Goal: Task Accomplishment & Management: Complete application form

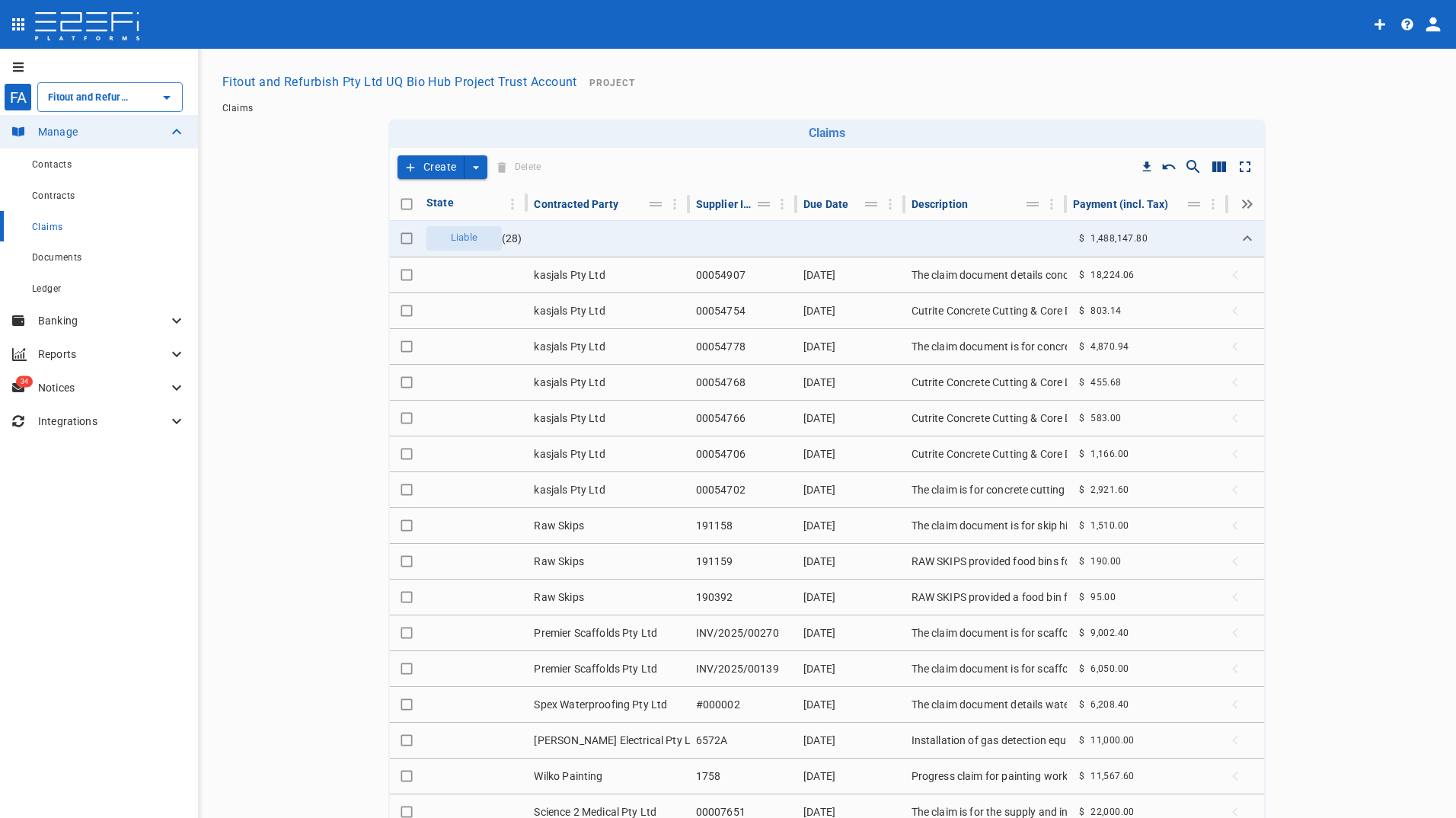
click at [430, 169] on button "Create" at bounding box center [430, 166] width 67 height 23
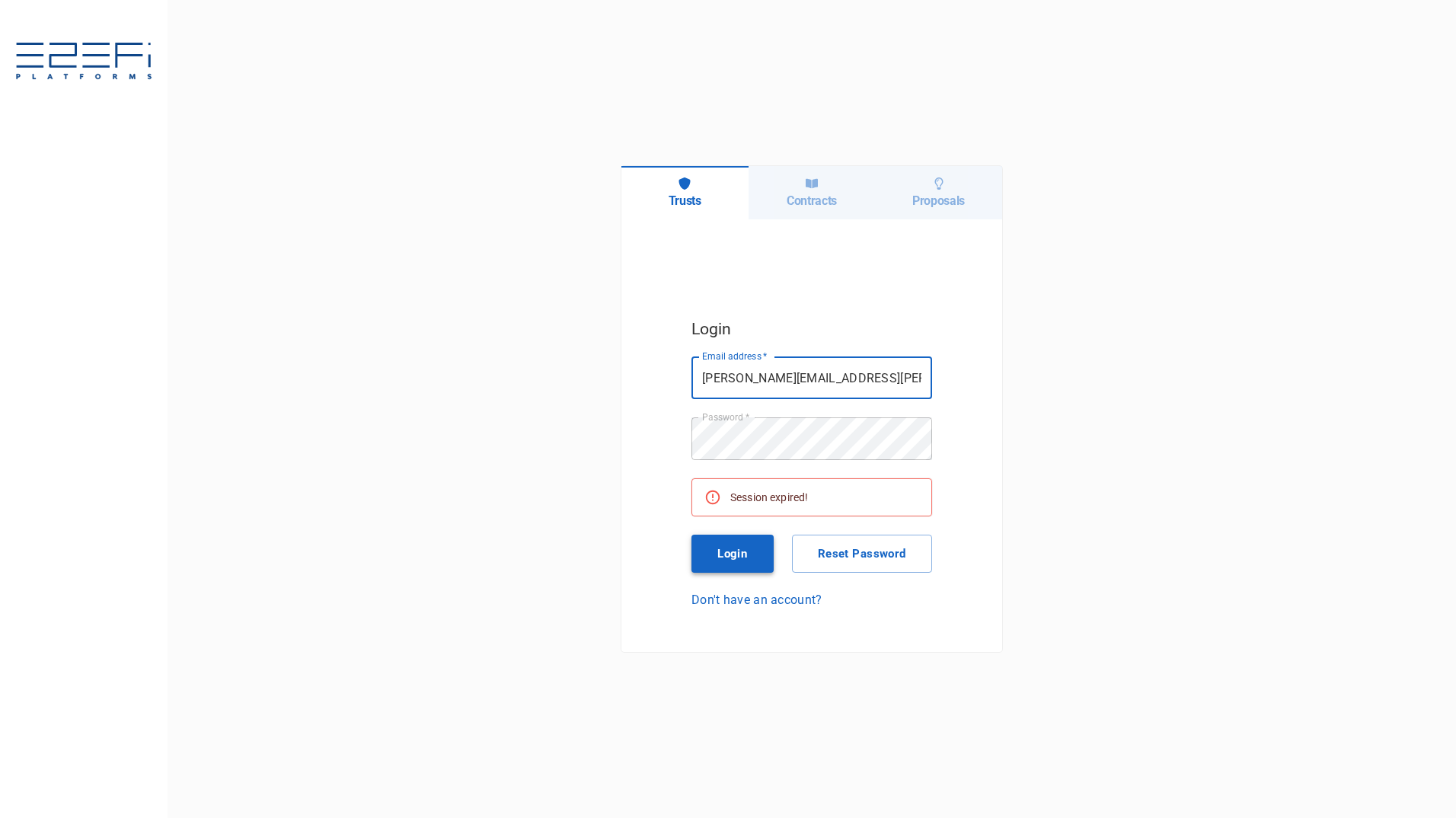
click at [723, 551] on button "Login" at bounding box center [732, 554] width 82 height 38
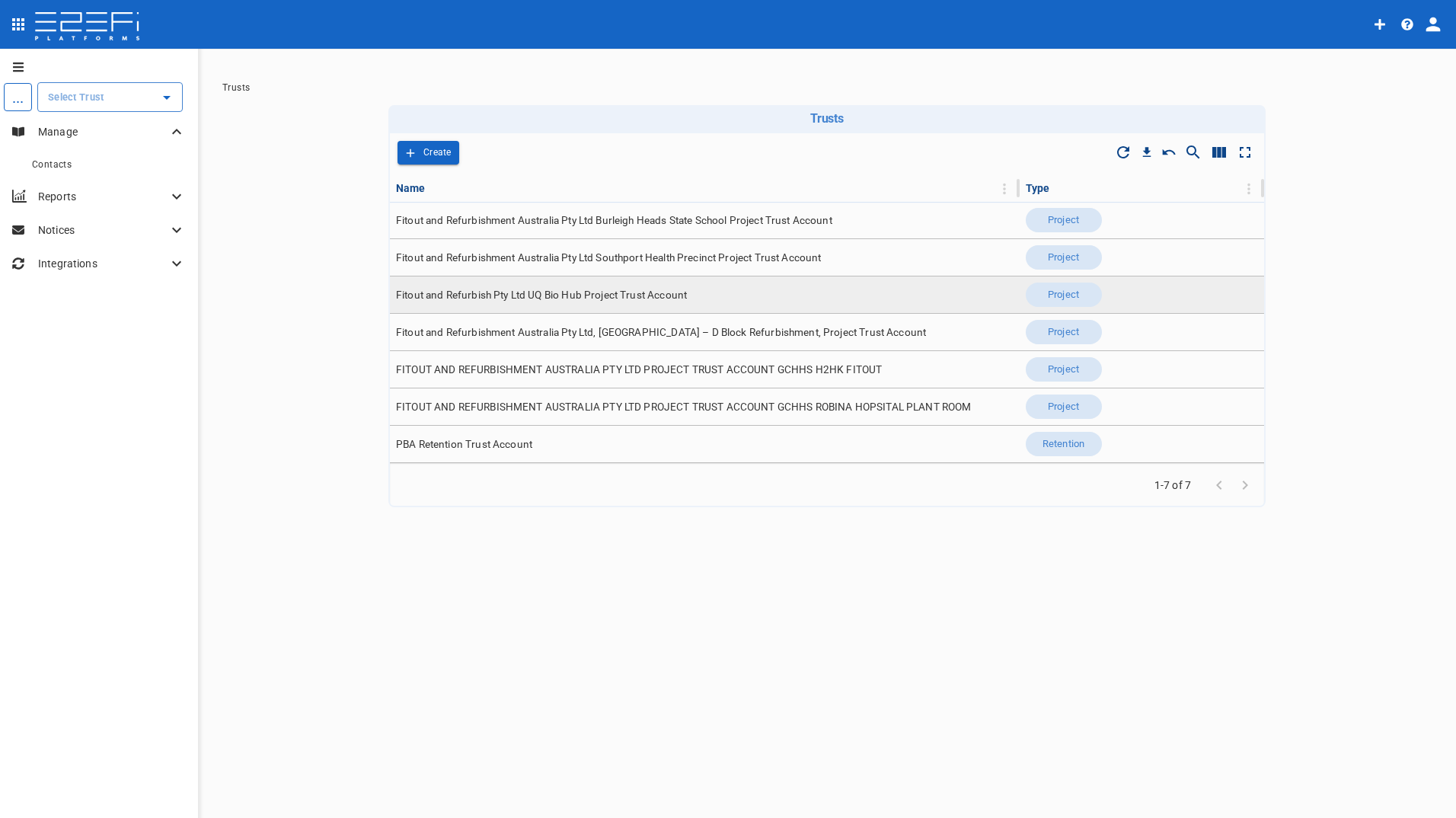
click at [646, 295] on span "Fitout and Refurbish Pty Ltd UQ Bio Hub Project Trust Account" at bounding box center [541, 295] width 291 height 14
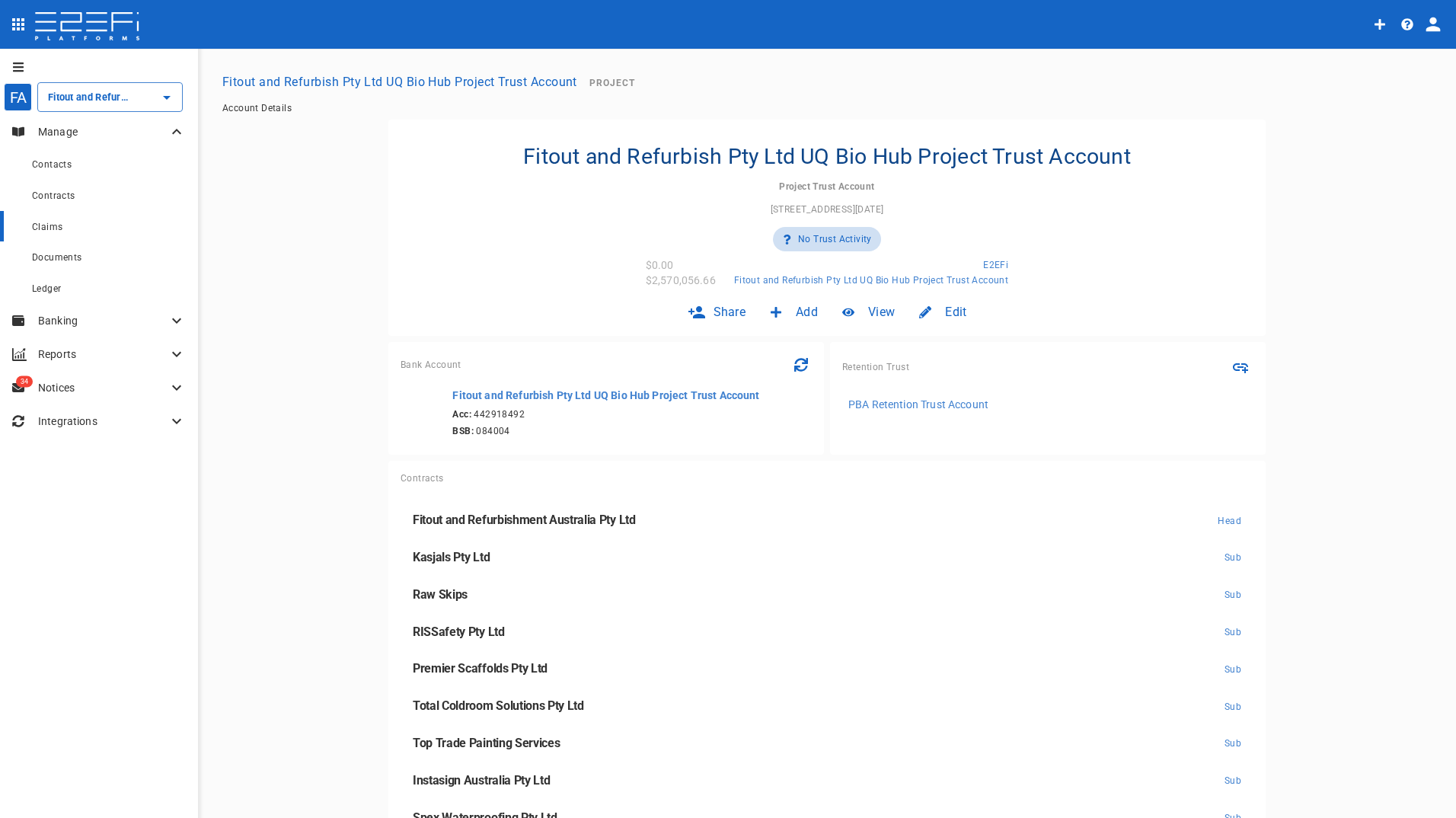
click at [56, 224] on span "Claims" at bounding box center [47, 227] width 31 height 10
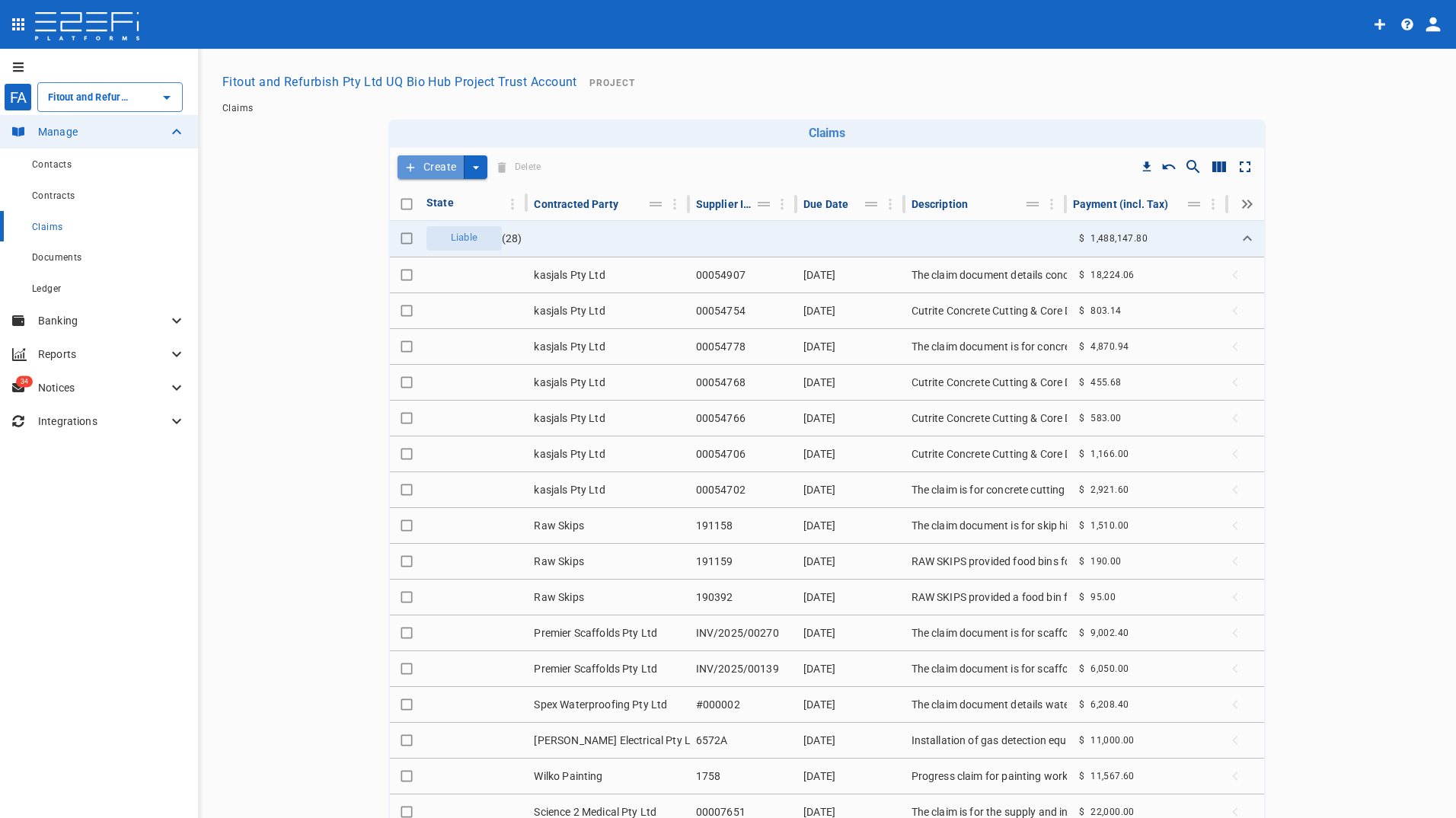
click at [411, 166] on icon "create claim type" at bounding box center [410, 167] width 14 height 14
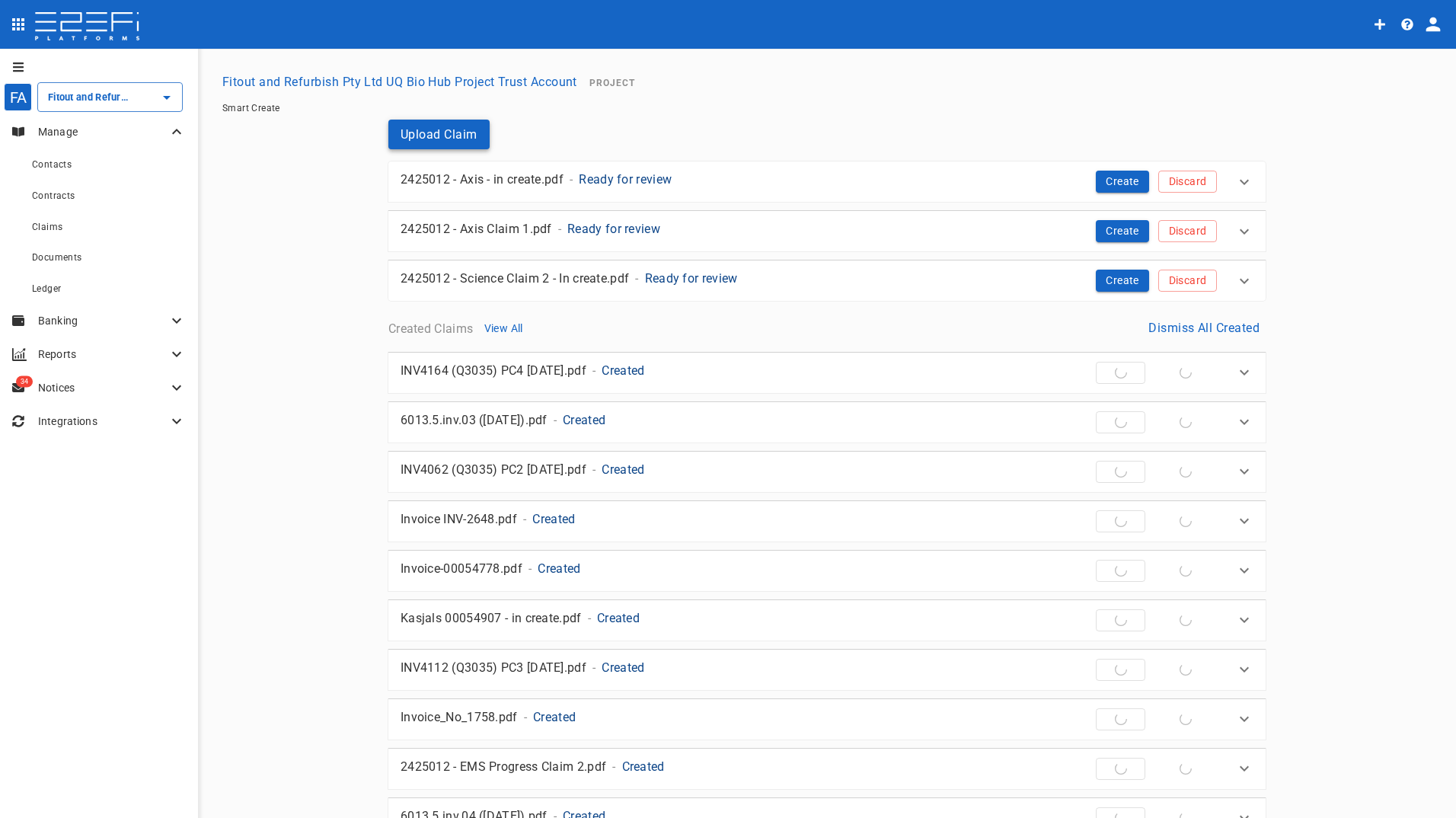
click at [436, 133] on button "Upload Claim" at bounding box center [439, 134] width 101 height 30
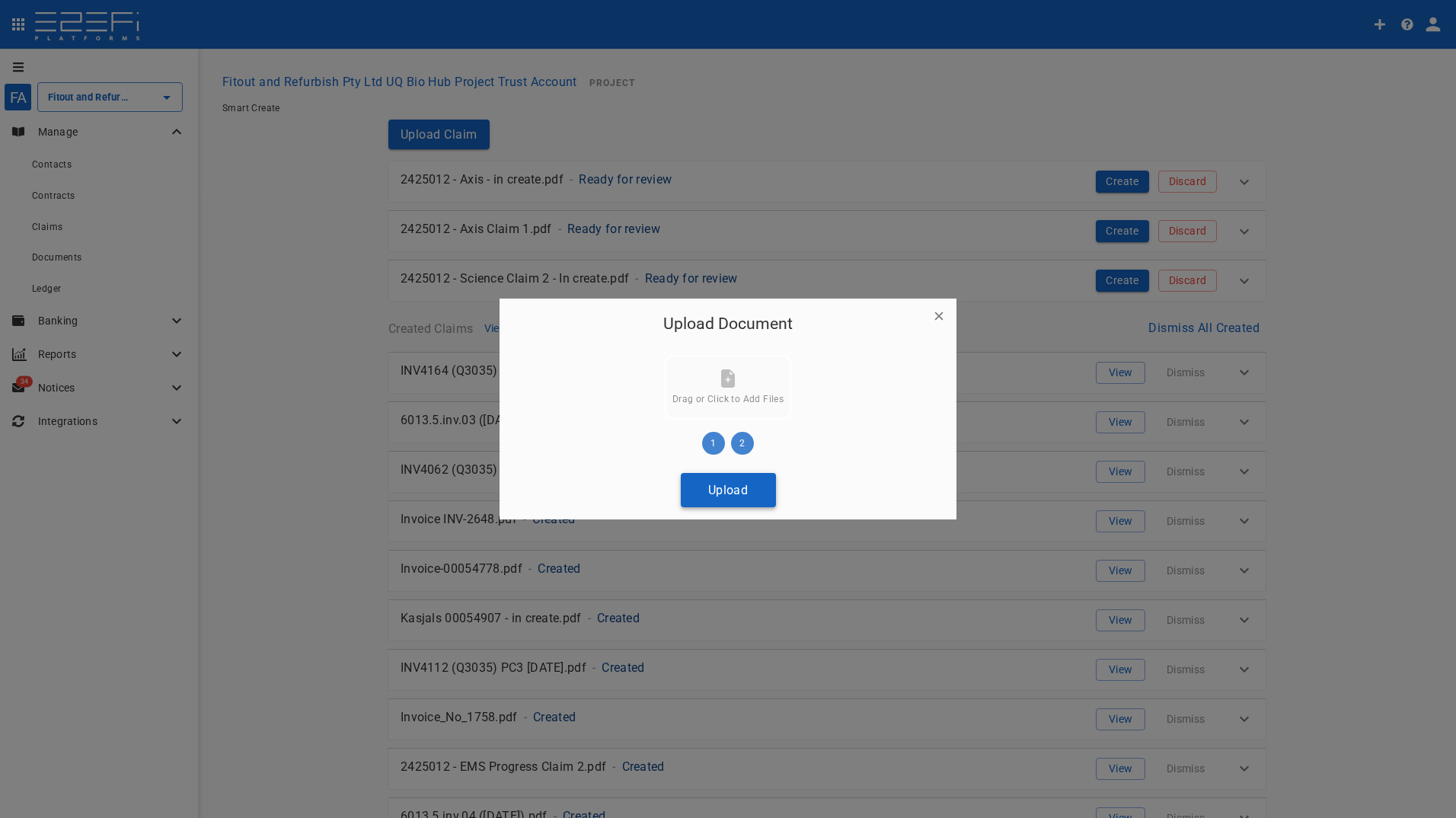
click at [715, 493] on button "Upload" at bounding box center [728, 490] width 96 height 35
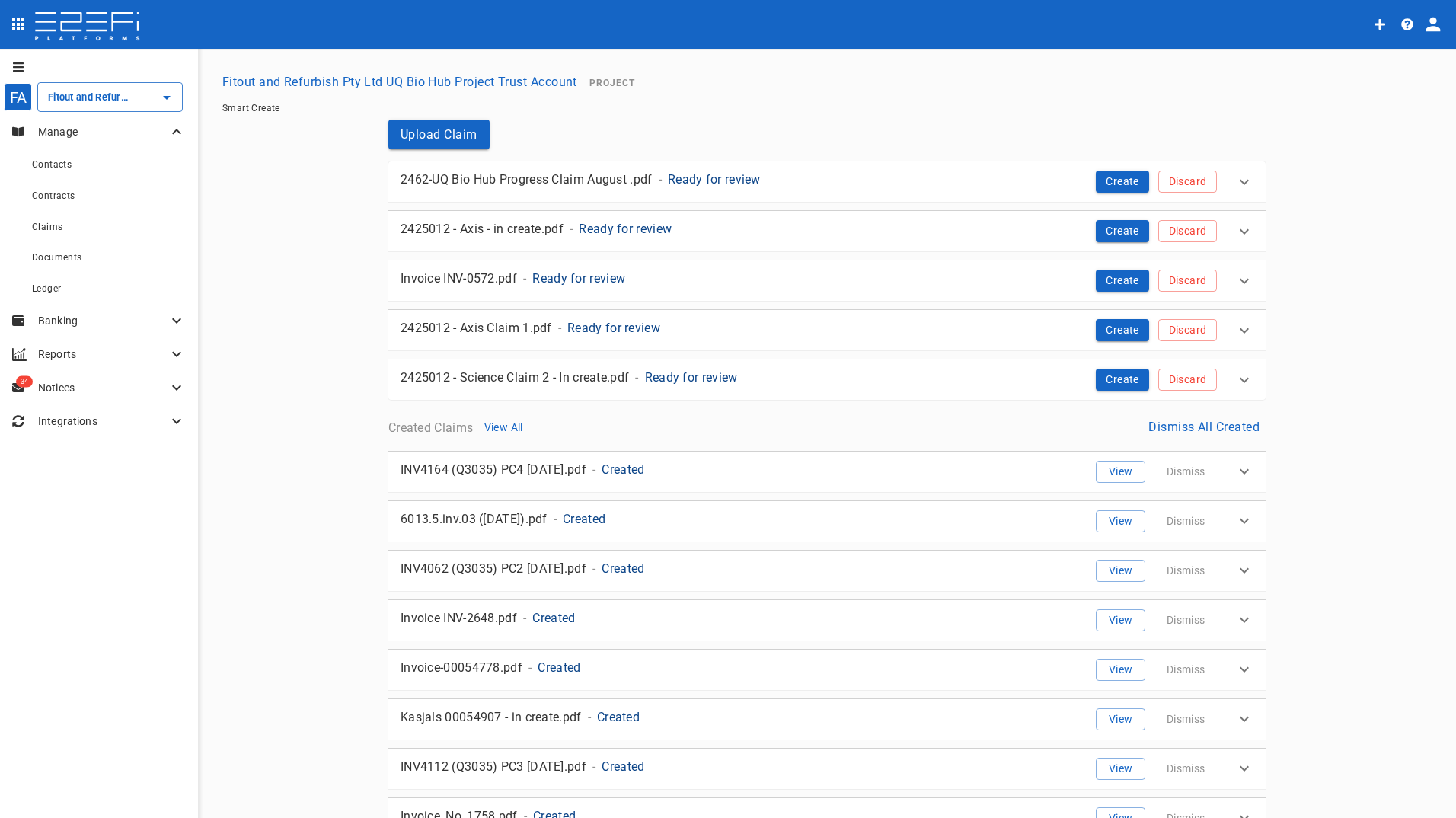
drag, startPoint x: 1118, startPoint y: 281, endPoint x: 1101, endPoint y: 280, distance: 17.0
click at [1118, 281] on button "Create" at bounding box center [1122, 280] width 53 height 22
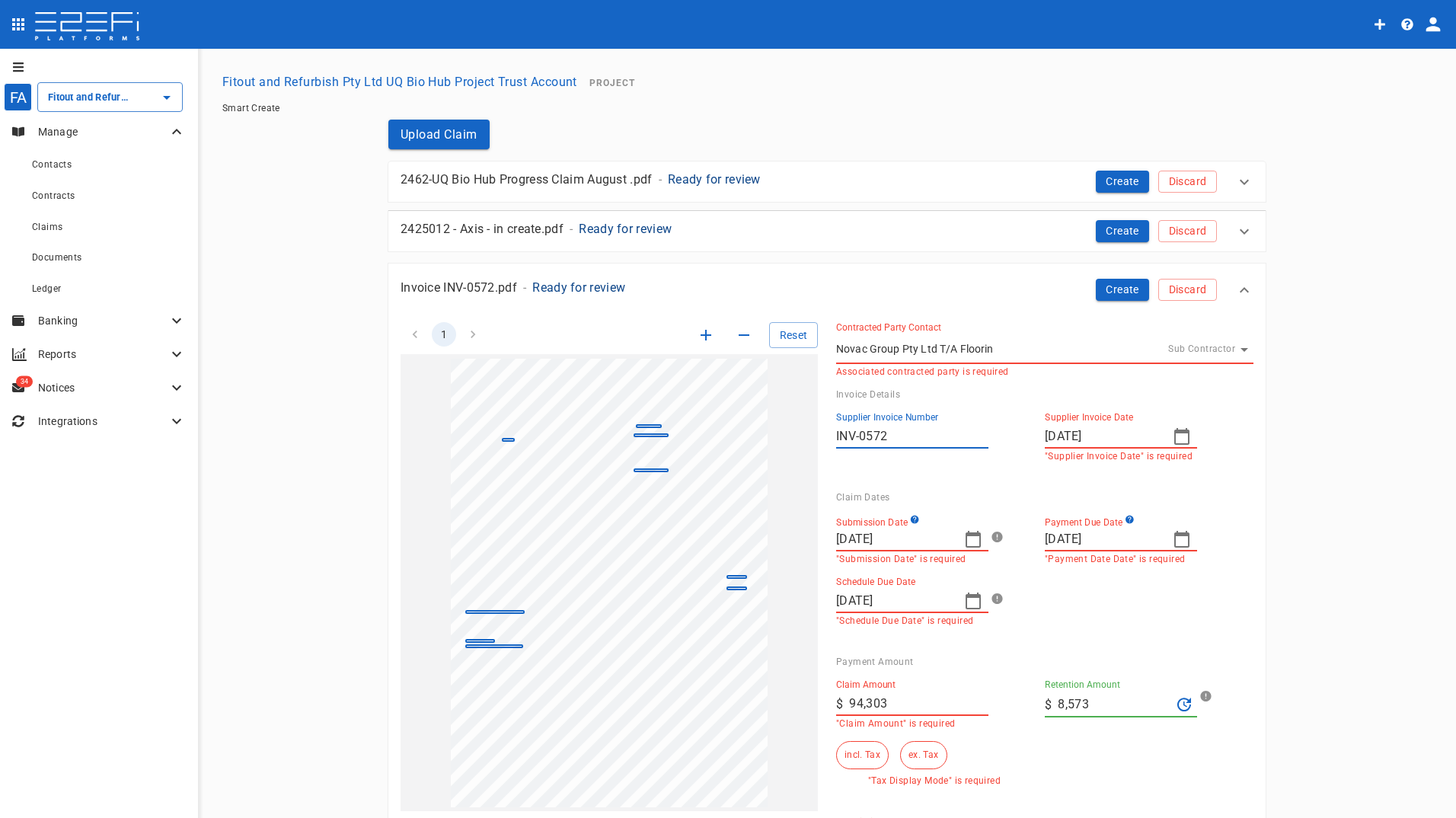
click at [973, 534] on icon "button" at bounding box center [973, 539] width 15 height 17
drag, startPoint x: 850, startPoint y: 761, endPoint x: 1213, endPoint y: 526, distance: 432.4
click at [853, 758] on button "25" at bounding box center [846, 758] width 30 height 30
type input "[DATE]"
click at [968, 602] on icon "button" at bounding box center [973, 601] width 18 height 18
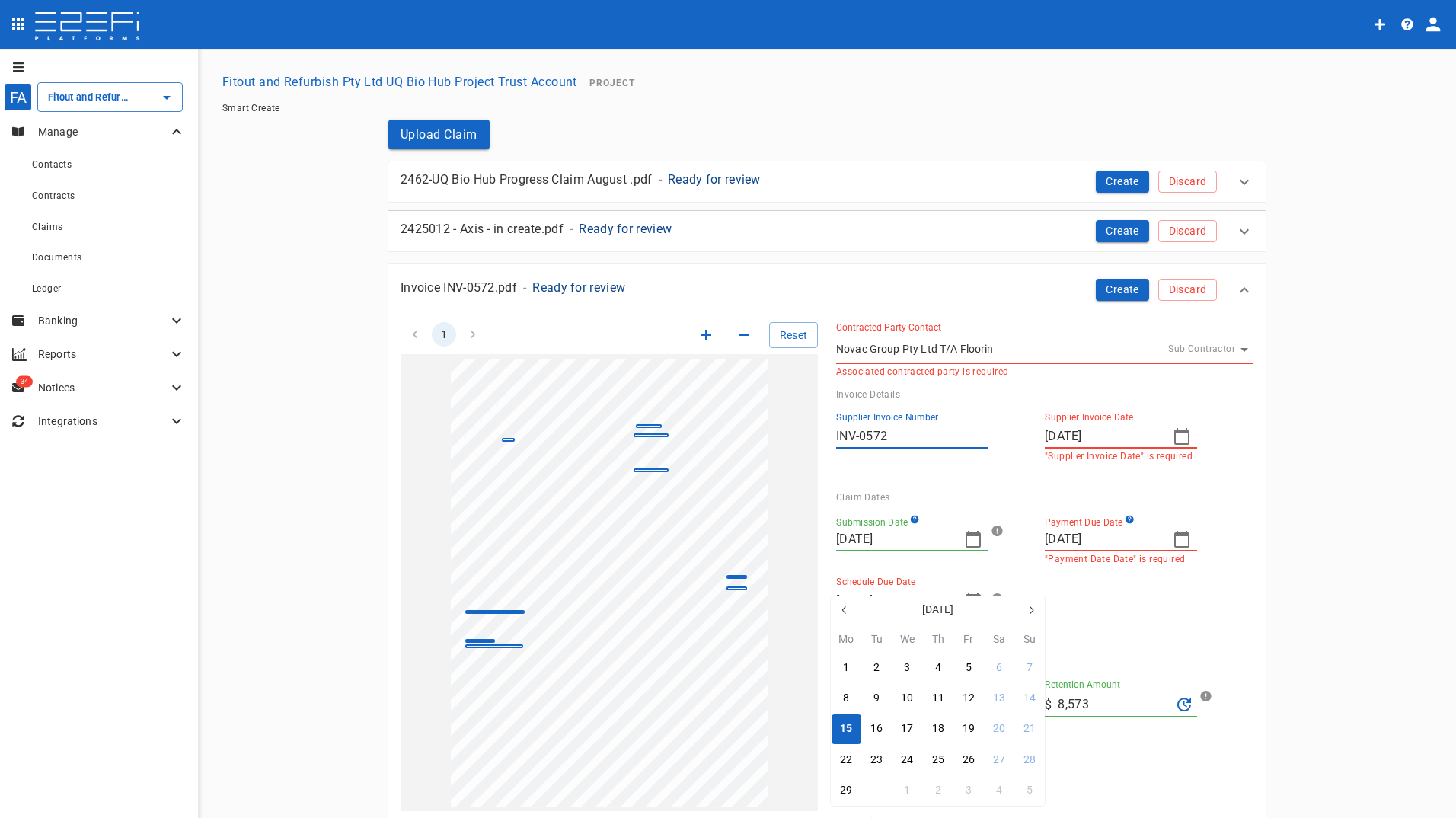
click at [875, 788] on div "30" at bounding box center [876, 791] width 12 height 17
type input "[DATE]"
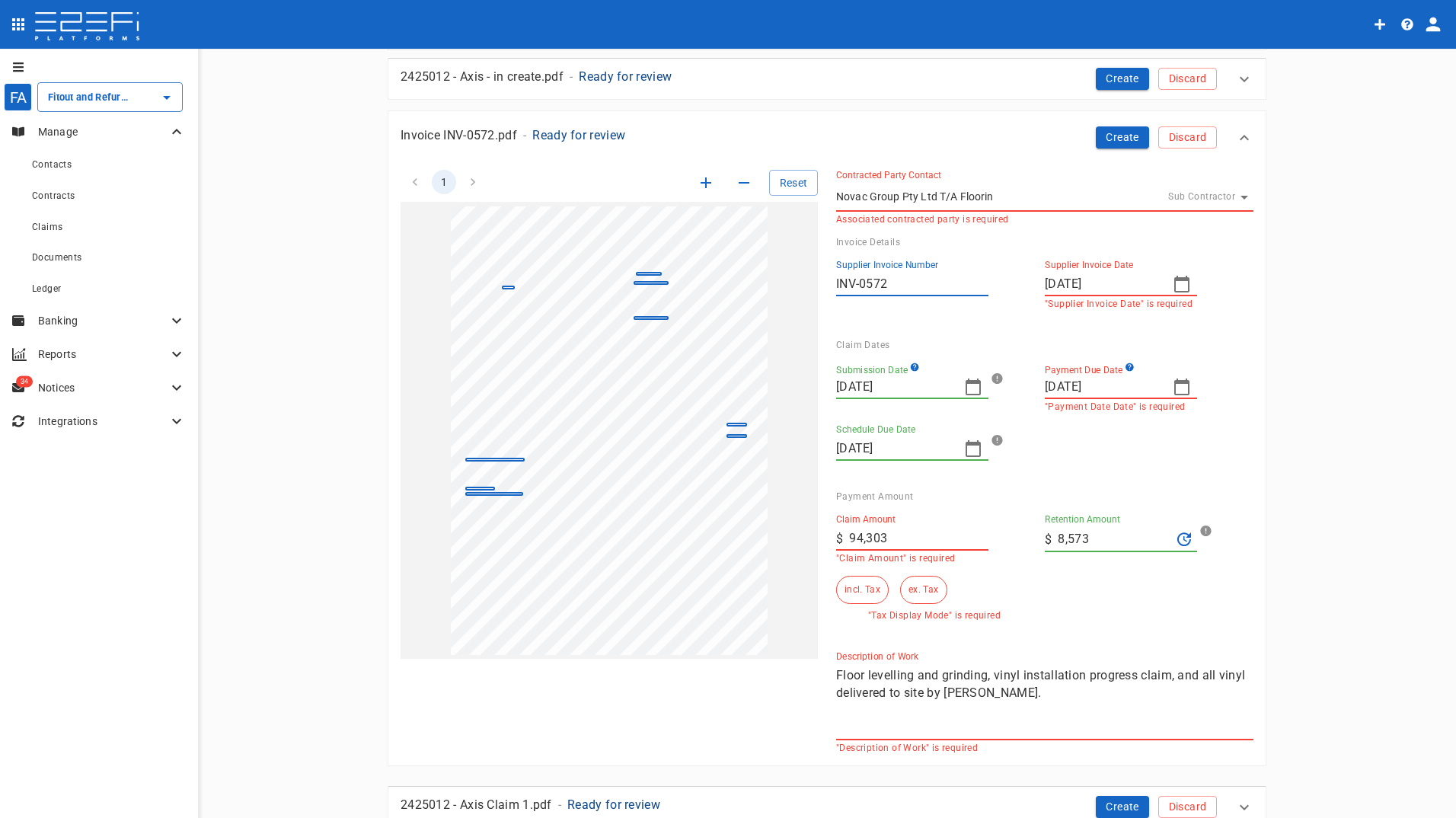
scroll to position [228, 0]
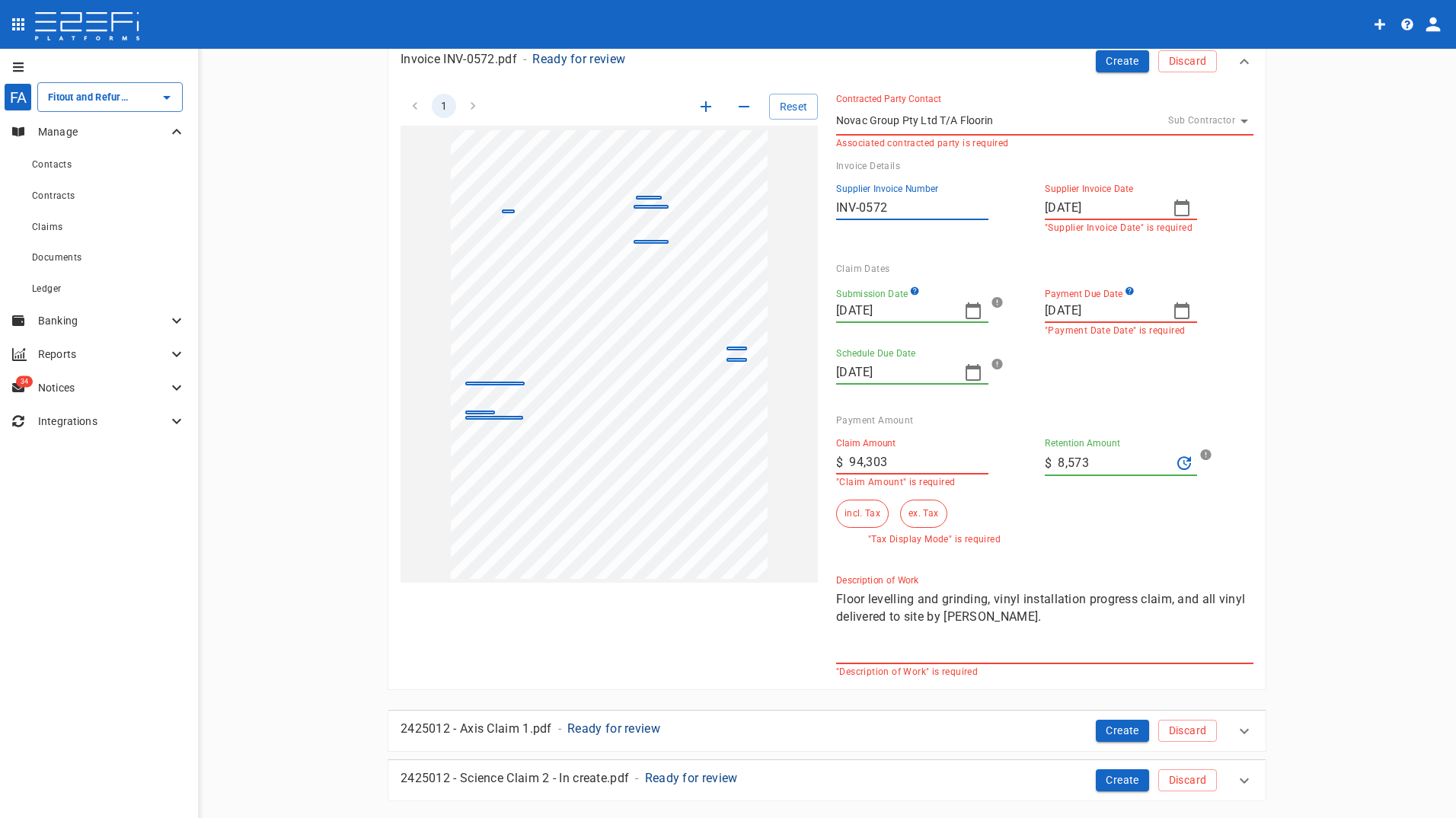
click at [903, 459] on input "94,303" at bounding box center [919, 462] width 140 height 24
drag, startPoint x: 838, startPoint y: 464, endPoint x: 762, endPoint y: 448, distance: 77.7
click at [806, 464] on div "1 Reset SupplierInvoiceNumber: INV-0572 ClaimAmount: 94303.00 GSTAmount: 8573.0…" at bounding box center [818, 376] width 871 height 602
type input "85,730"
drag, startPoint x: 1115, startPoint y: 465, endPoint x: 947, endPoint y: 440, distance: 169.8
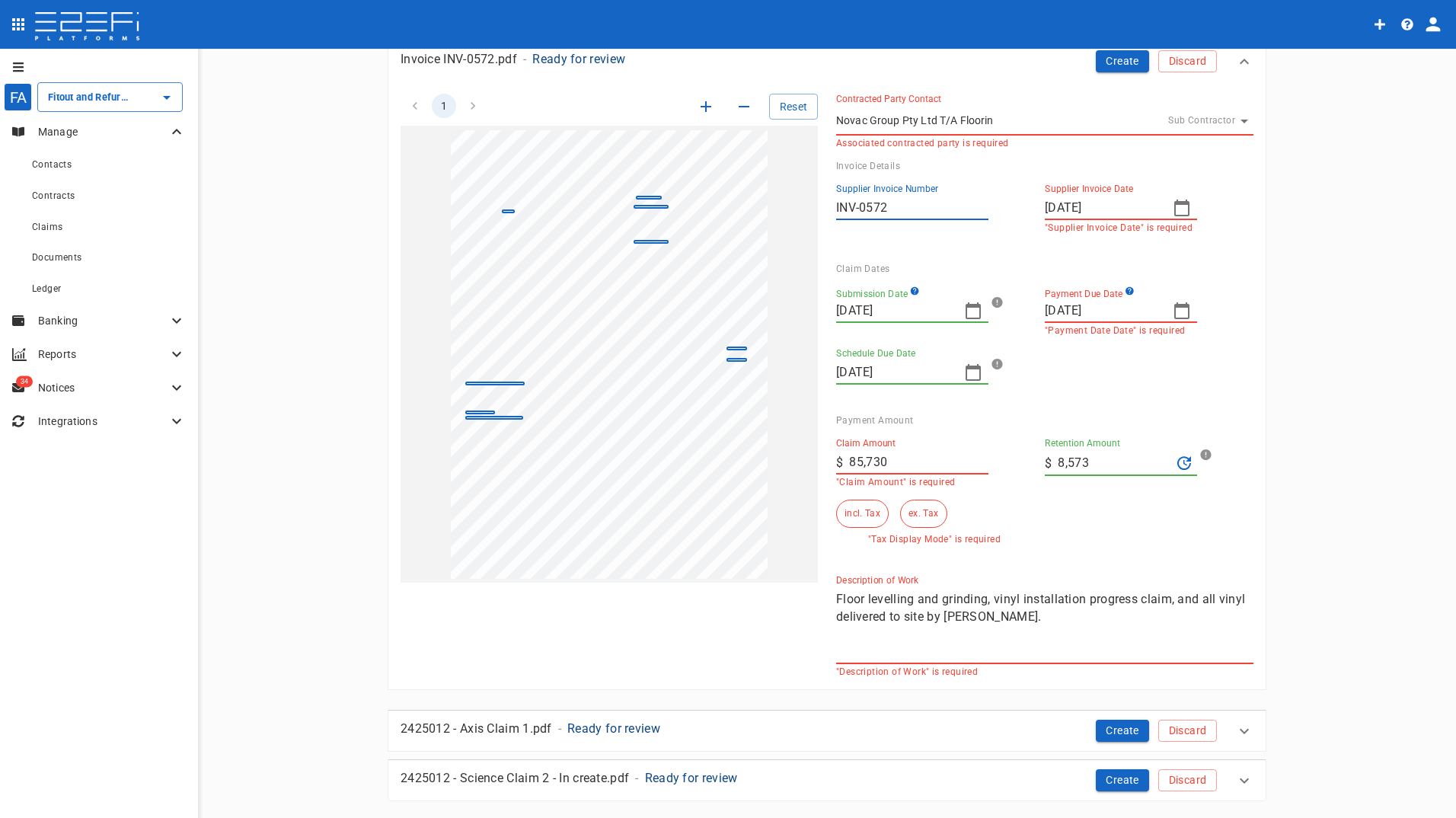
click at [978, 466] on div "Claim Amount ​ $ 85,730 "Claim Amount" is required Retention Amount ​ $ 8,573 i…" at bounding box center [1033, 485] width 418 height 119
type input "0"
drag, startPoint x: 919, startPoint y: 515, endPoint x: 1025, endPoint y: 540, distance: 108.9
click at [920, 515] on button "ex. Tax" at bounding box center [924, 513] width 47 height 28
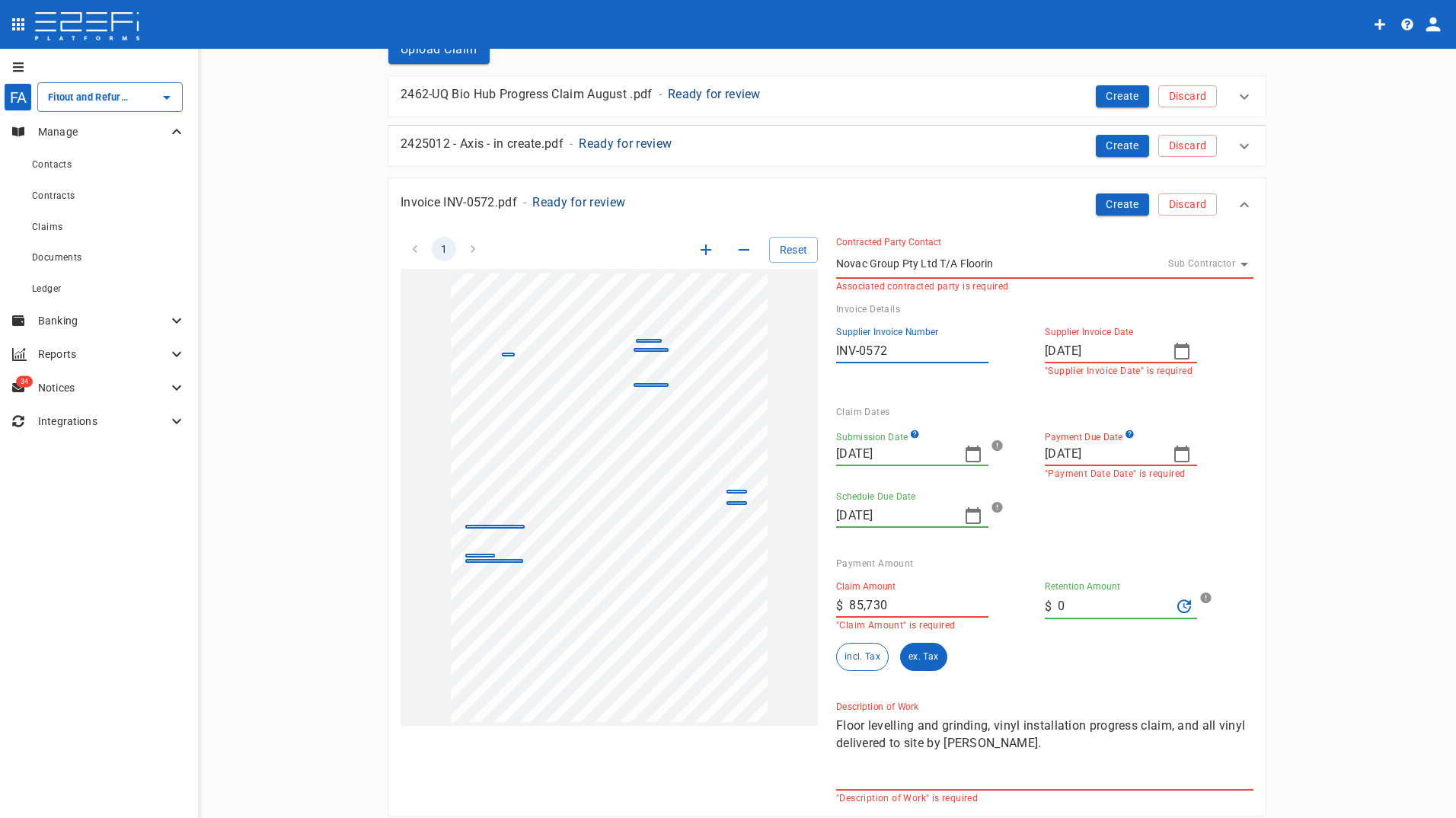
scroll to position [76, 0]
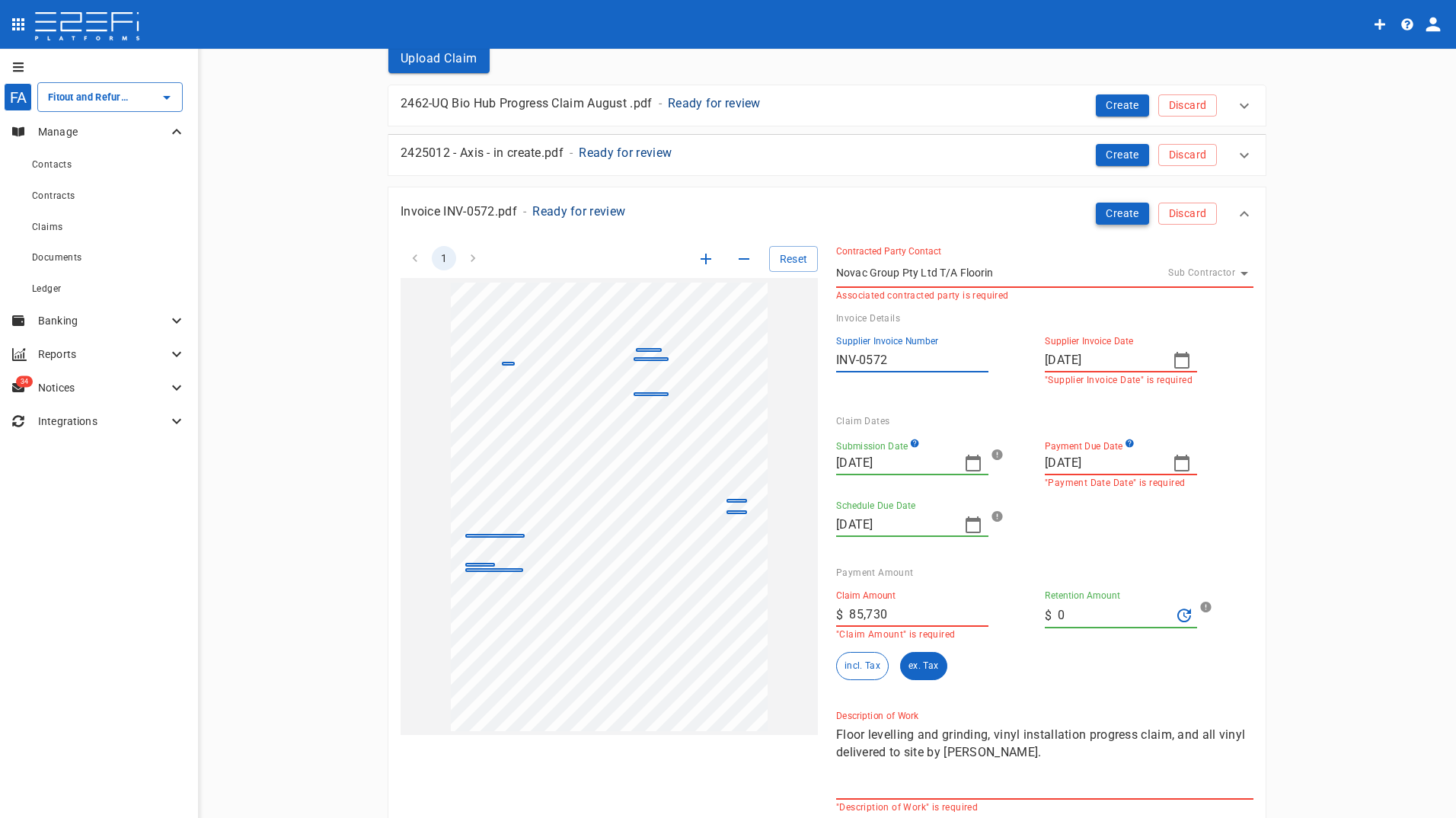
click at [1121, 211] on button "Create" at bounding box center [1122, 213] width 53 height 22
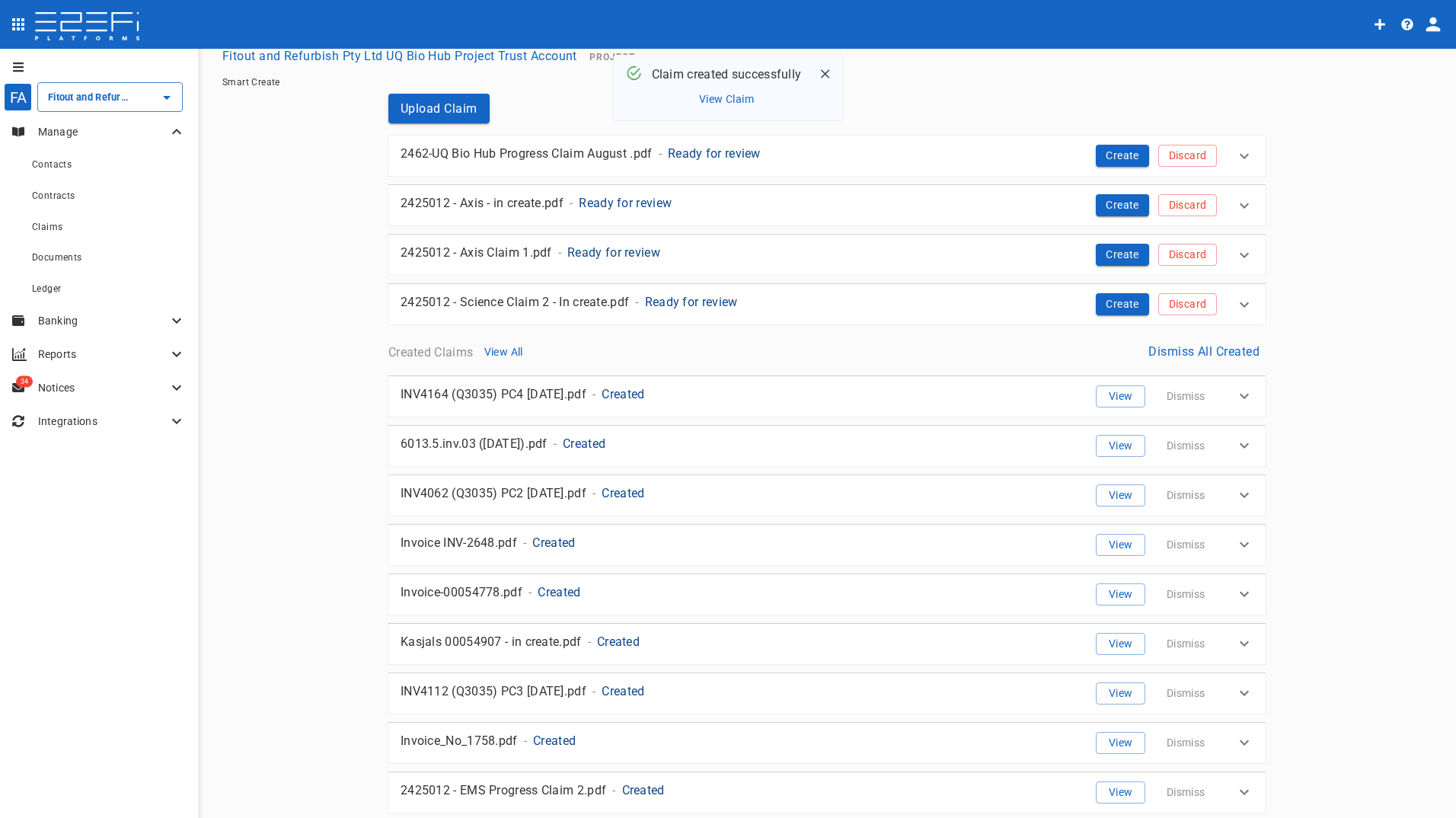
scroll to position [0, 0]
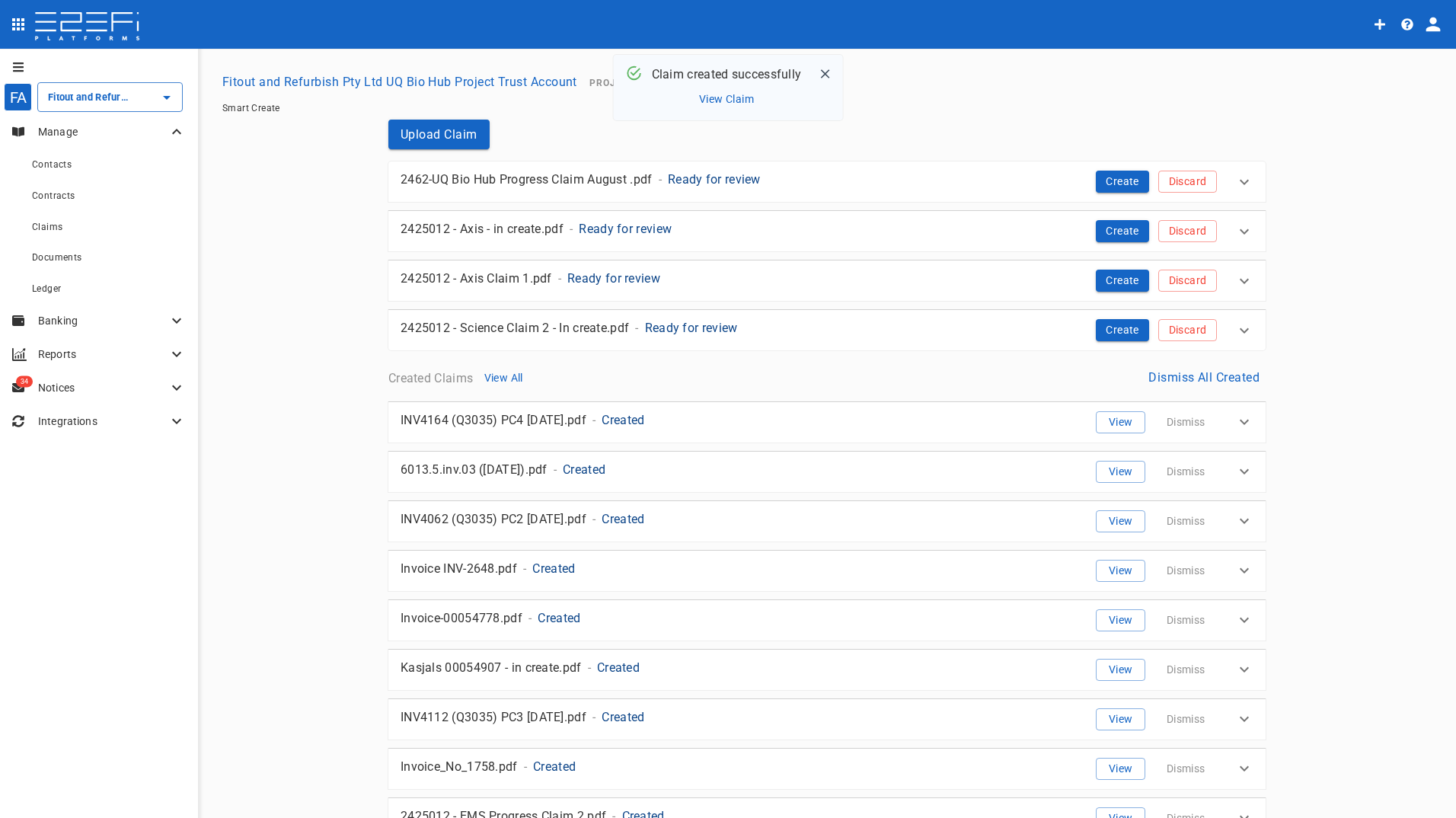
click at [533, 178] on p "2462-UQ Bio Hub Progress Claim August .pdf" at bounding box center [527, 179] width 252 height 18
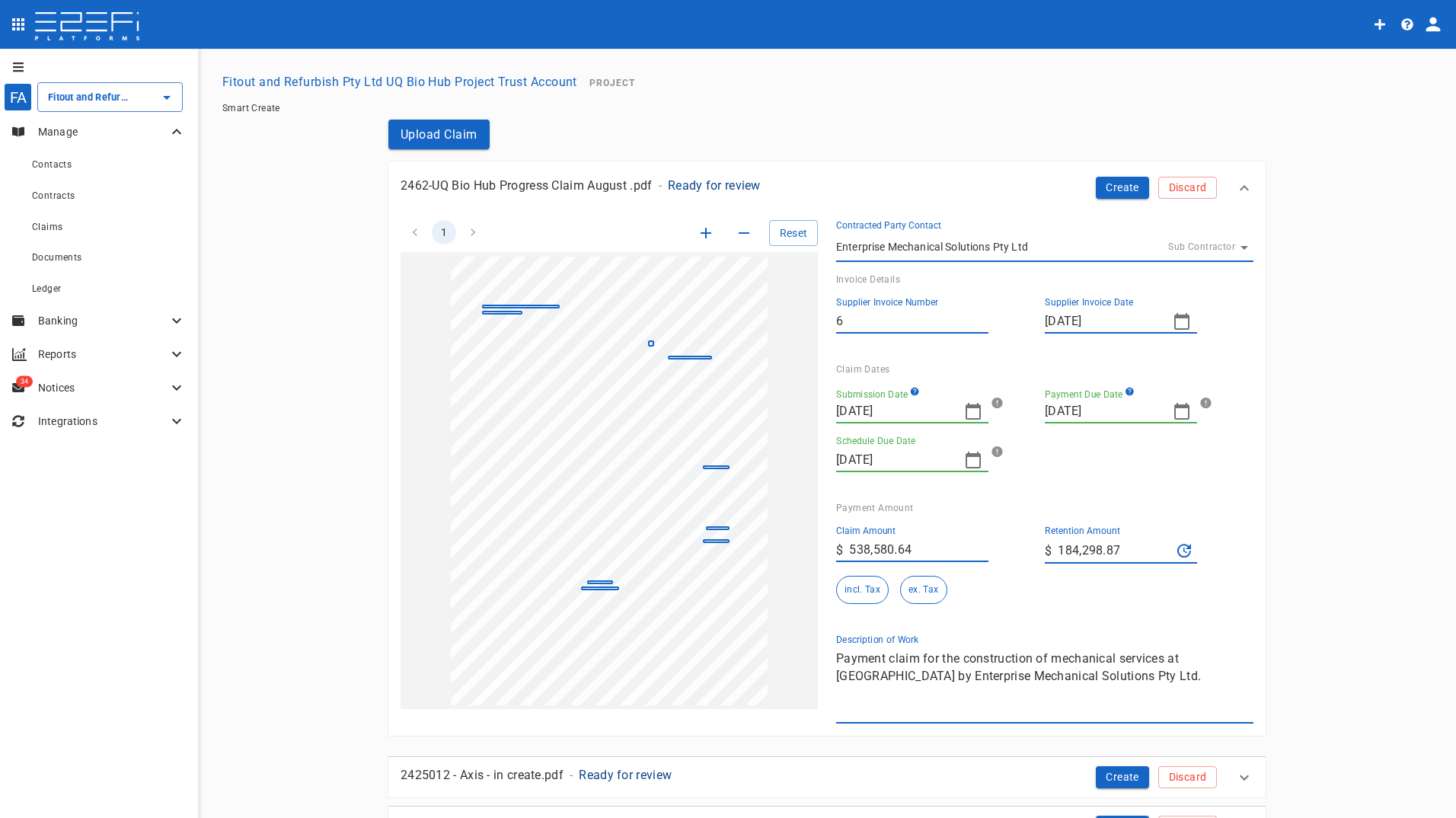
click at [836, 317] on input "6" at bounding box center [912, 321] width 153 height 24
type input "2462/6"
click at [972, 415] on icon "button" at bounding box center [973, 411] width 18 height 18
click at [846, 621] on div "25" at bounding box center [846, 618] width 12 height 17
type input "[DATE]"
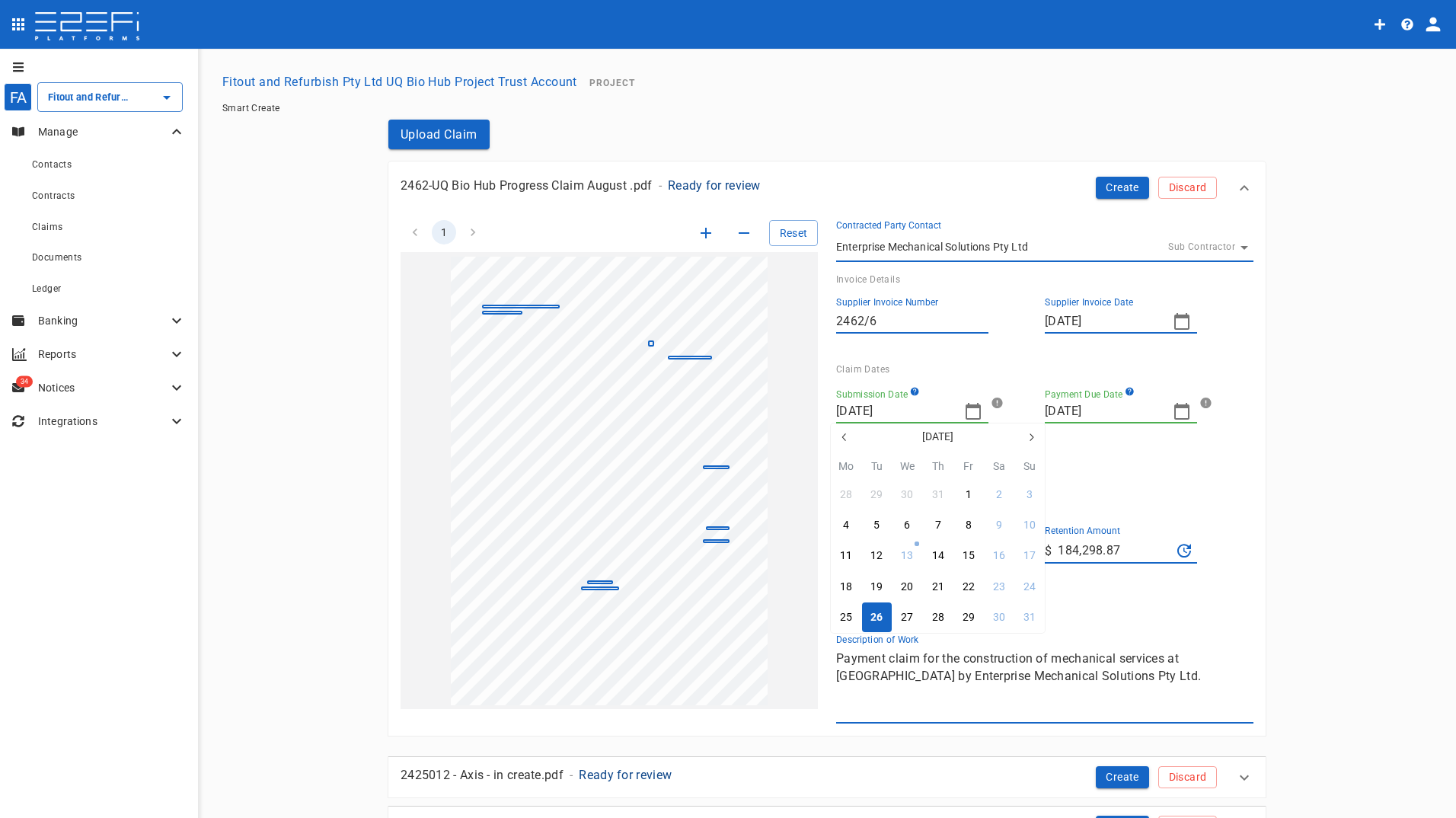
type input "[DATE]"
click at [1173, 414] on icon "button" at bounding box center [1181, 411] width 18 height 18
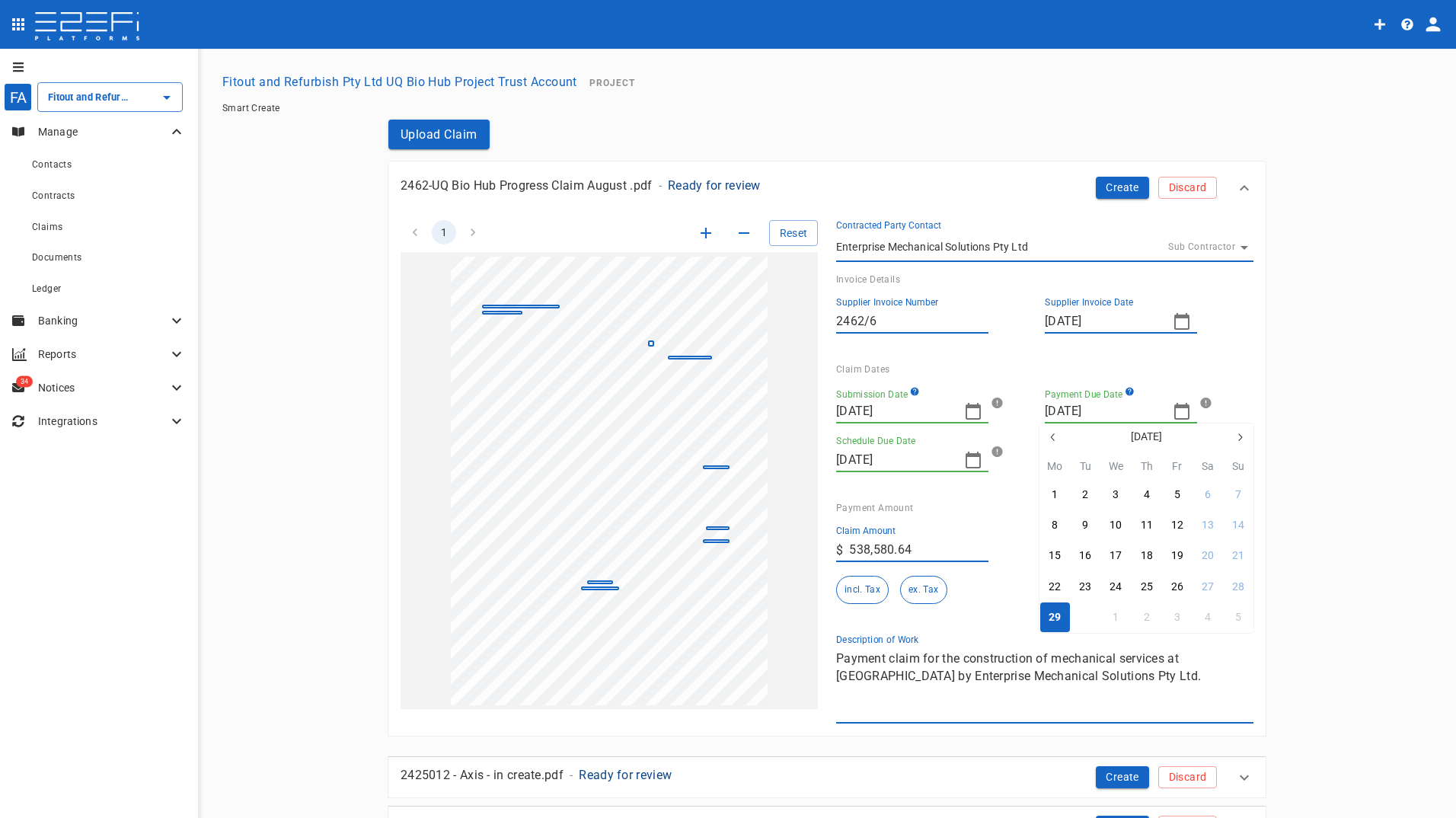
click at [1086, 616] on div "30" at bounding box center [1085, 618] width 12 height 17
click at [972, 464] on icon "button" at bounding box center [973, 460] width 18 height 18
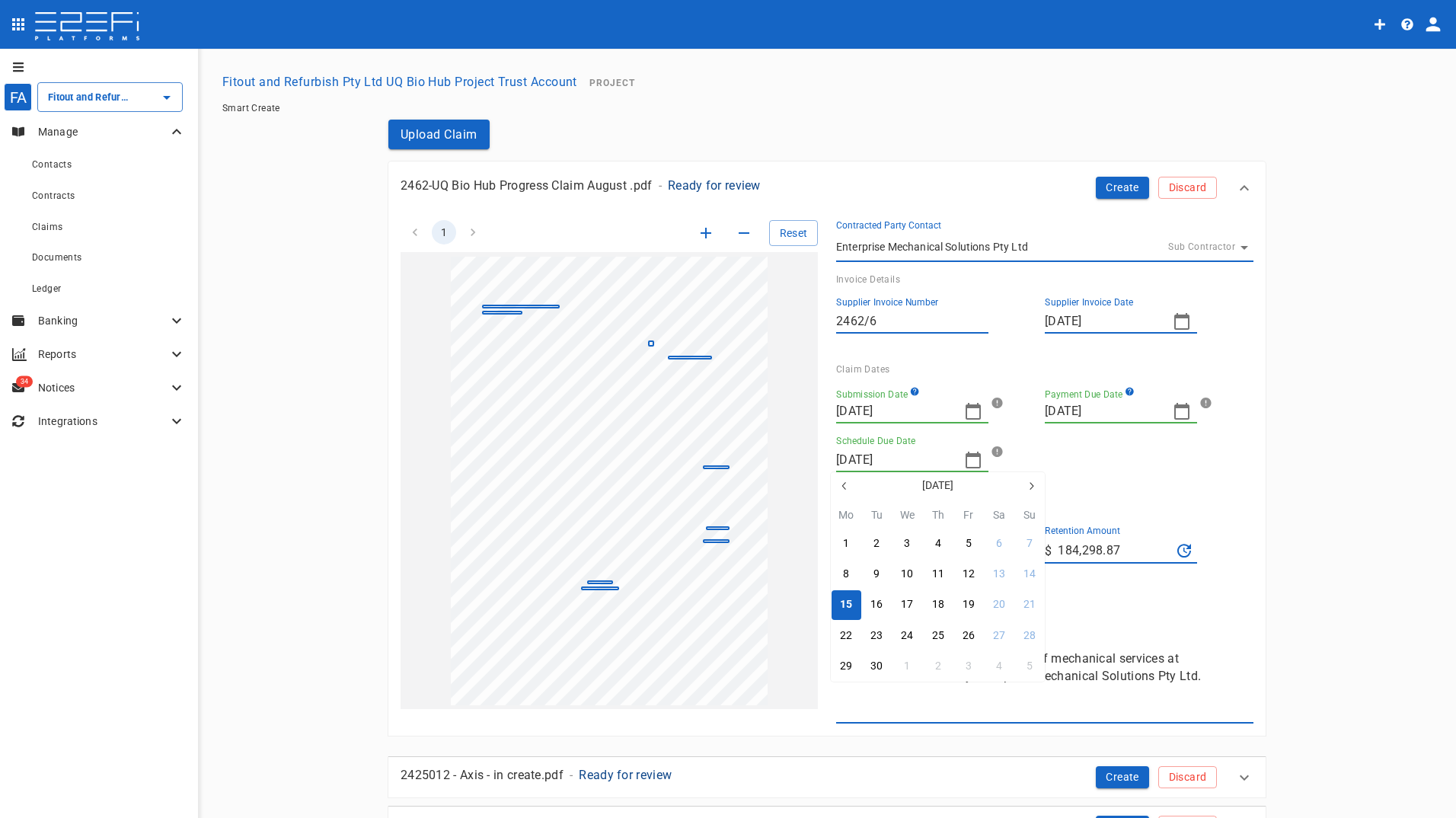
type input "[DATE]"
click at [879, 664] on div "30" at bounding box center [876, 666] width 12 height 17
type input "[DATE]"
drag, startPoint x: 909, startPoint y: 550, endPoint x: 786, endPoint y: 558, distance: 123.3
click at [787, 558] on div "1 Reset SupplierInvoiceNumber: 6 ClaimAmount: 538580.64 GSTAmount: 48961.88 Sup…" at bounding box center [818, 463] width 871 height 522
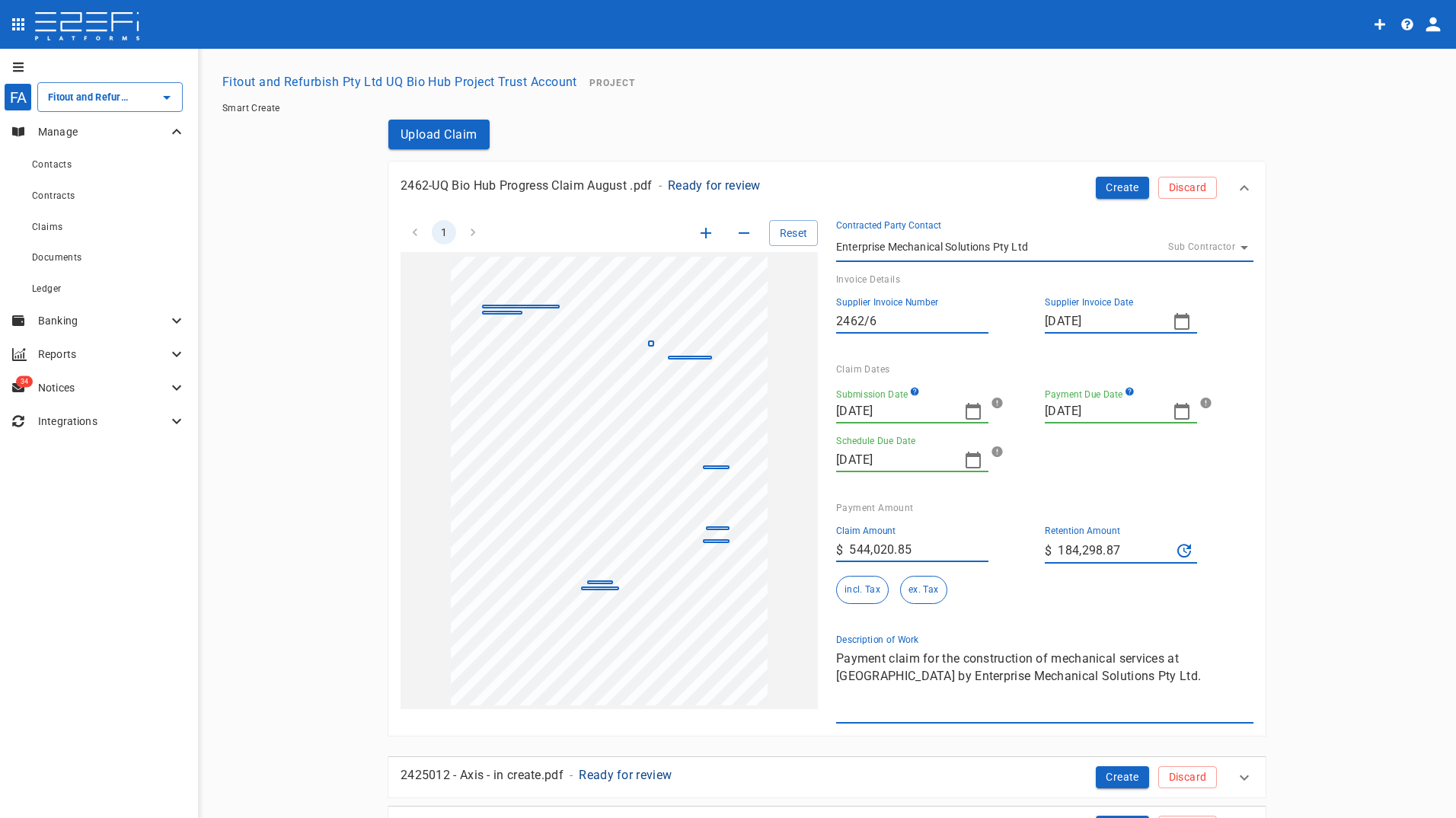
type input "544,020.85"
click at [1123, 540] on input "184,298.87" at bounding box center [1114, 550] width 113 height 24
drag, startPoint x: 1135, startPoint y: 551, endPoint x: 1038, endPoint y: 551, distance: 97.0
click at [1045, 551] on div "​ $ 184,298.87" at bounding box center [1121, 550] width 153 height 26
type input "54,402.09"
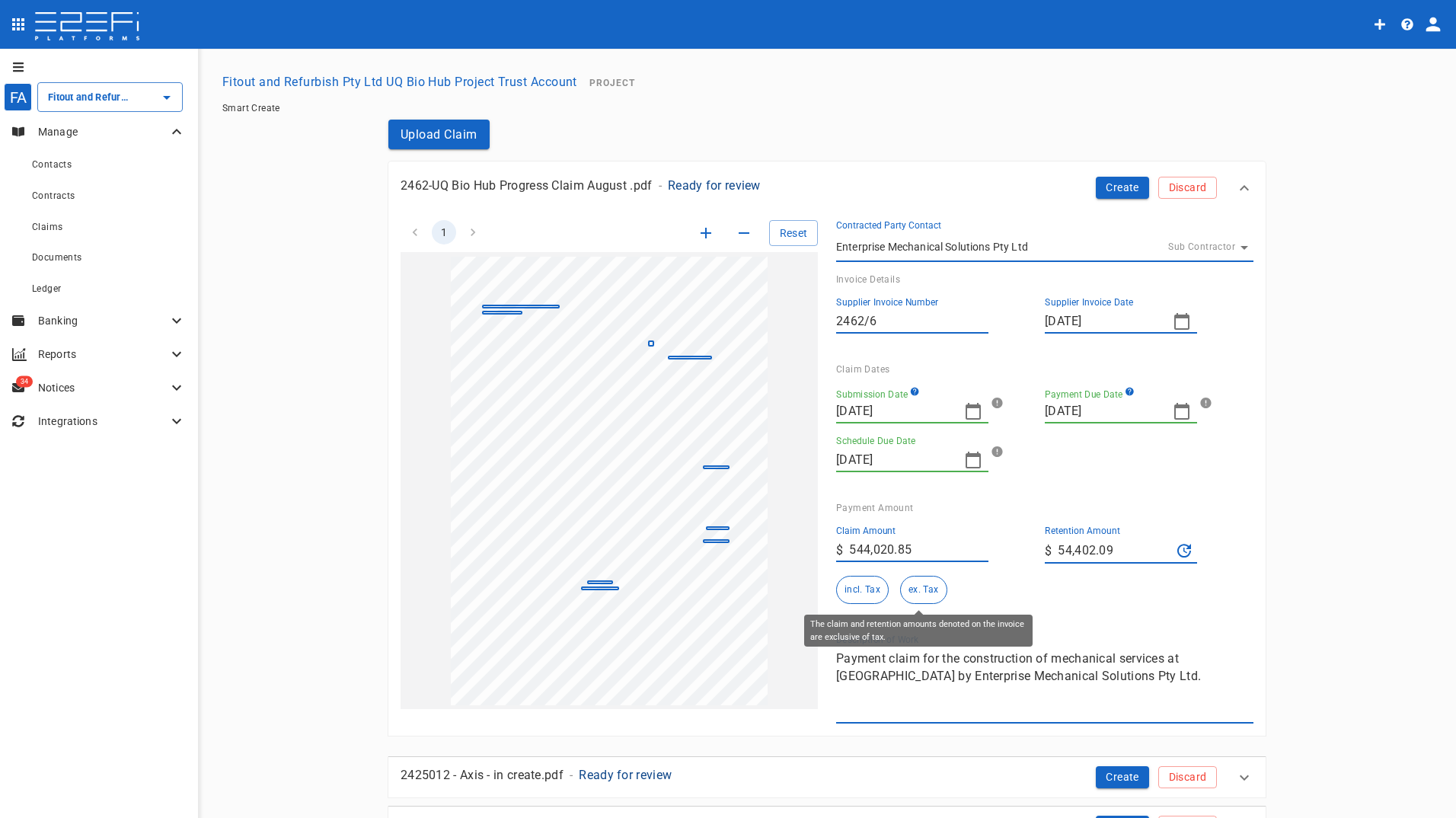
click at [917, 582] on button "ex. Tax" at bounding box center [924, 590] width 47 height 28
click at [1128, 181] on button "Create" at bounding box center [1122, 187] width 53 height 22
